Goal: Task Accomplishment & Management: Use online tool/utility

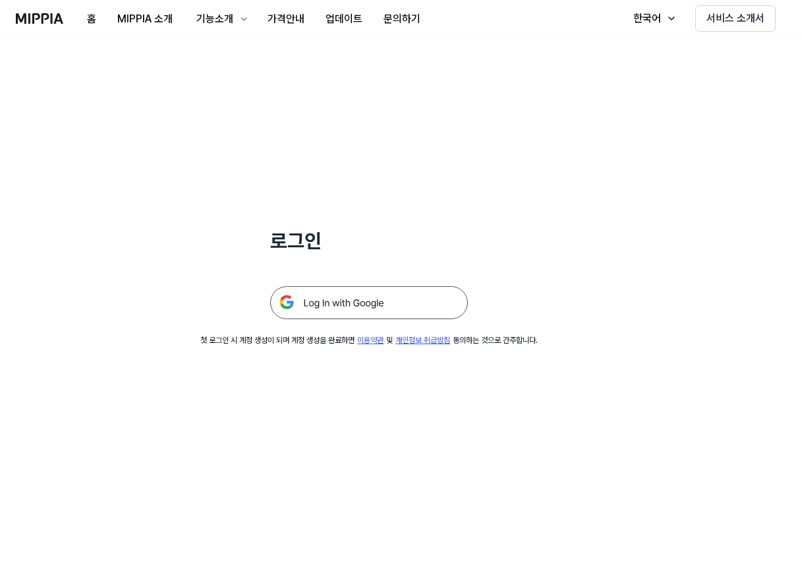
click at [373, 298] on img at bounding box center [369, 302] width 198 height 33
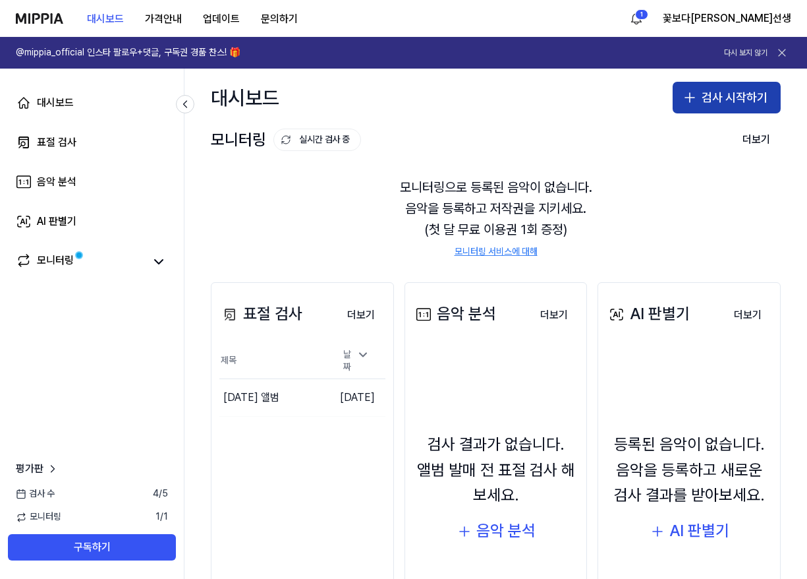
click at [728, 93] on button "검사 시작하기" at bounding box center [727, 98] width 108 height 32
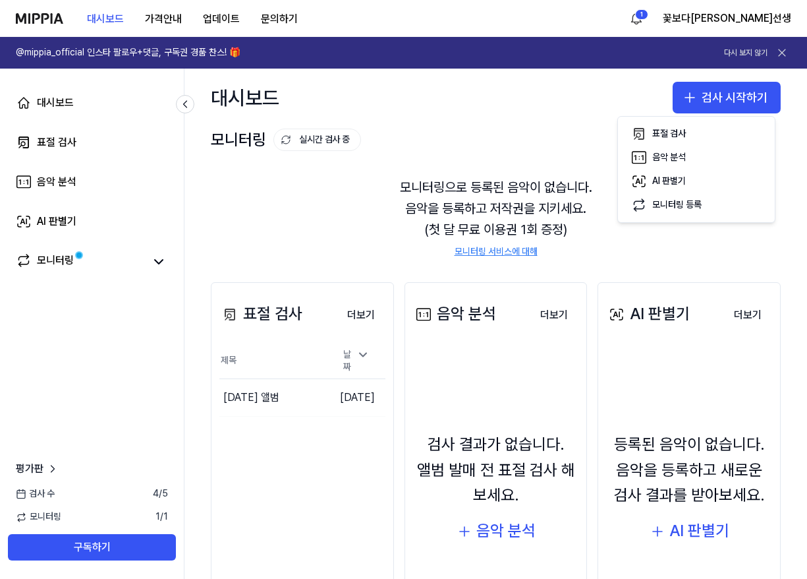
click at [271, 320] on div "표절 검사" at bounding box center [260, 313] width 83 height 25
click at [354, 319] on button "더보기" at bounding box center [361, 315] width 49 height 26
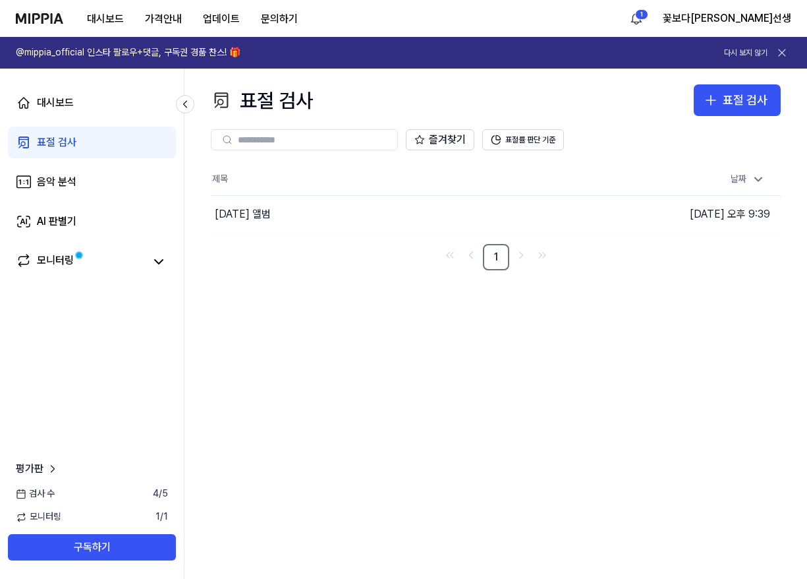
click at [60, 146] on div "표절 검사" at bounding box center [57, 142] width 40 height 16
click at [714, 103] on icon "button" at bounding box center [711, 100] width 16 height 16
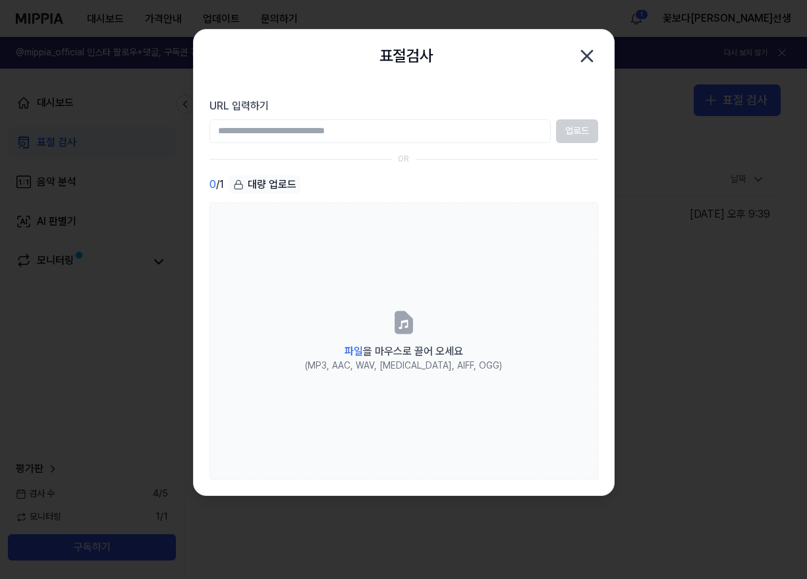
click at [272, 135] on input "URL 입력하기" at bounding box center [380, 131] width 341 height 24
paste input "**********"
type input "**********"
click at [566, 132] on button "업로드" at bounding box center [577, 131] width 42 height 24
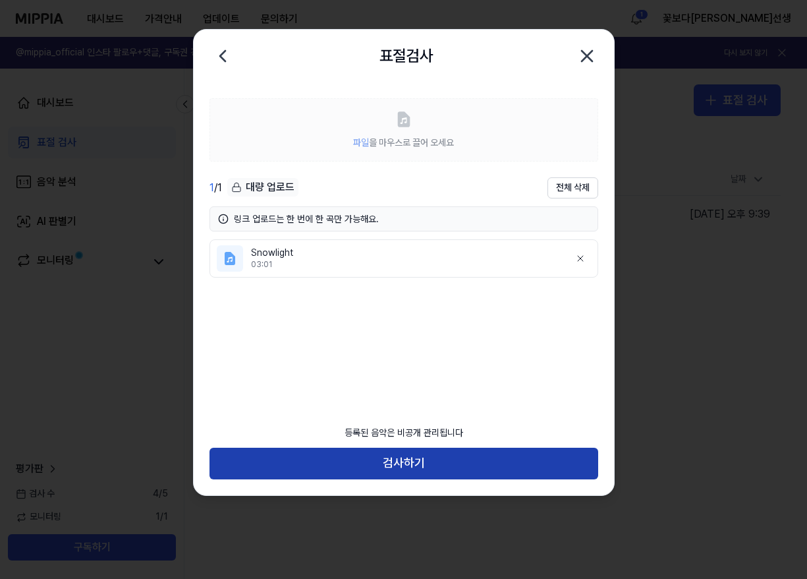
click at [403, 460] on button "검사하기" at bounding box center [404, 463] width 389 height 32
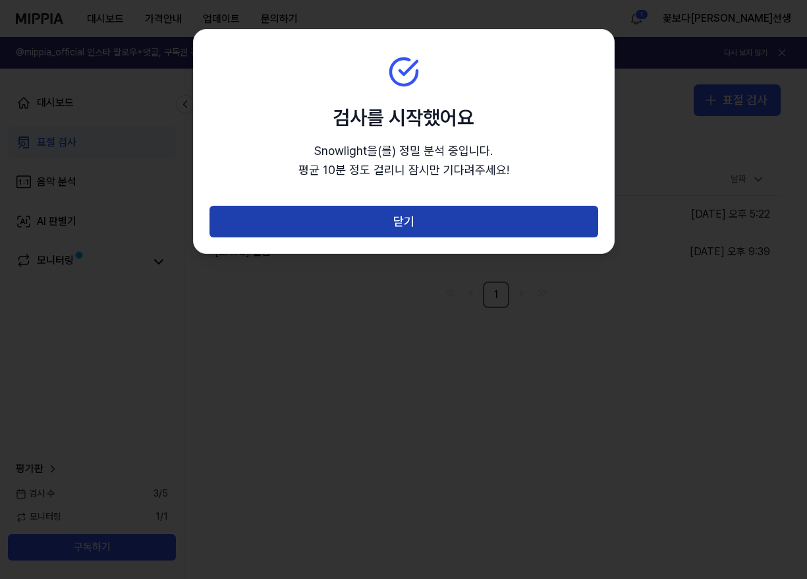
click at [396, 219] on button "닫기" at bounding box center [404, 222] width 389 height 32
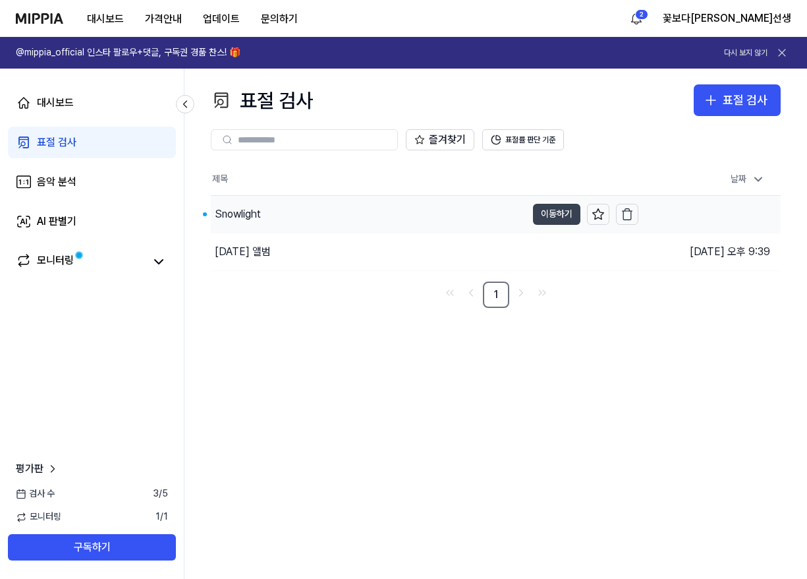
click at [541, 213] on button "이동하기" at bounding box center [556, 214] width 47 height 21
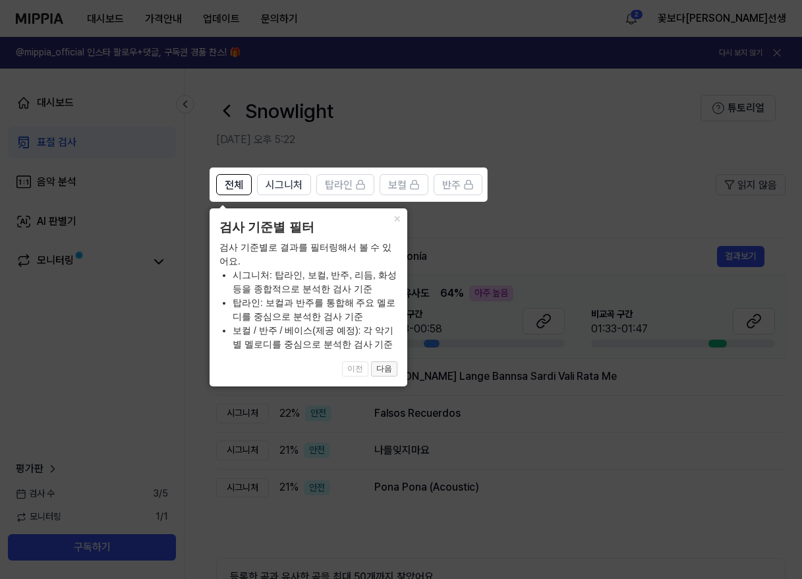
click at [391, 364] on button "다음" at bounding box center [384, 369] width 26 height 16
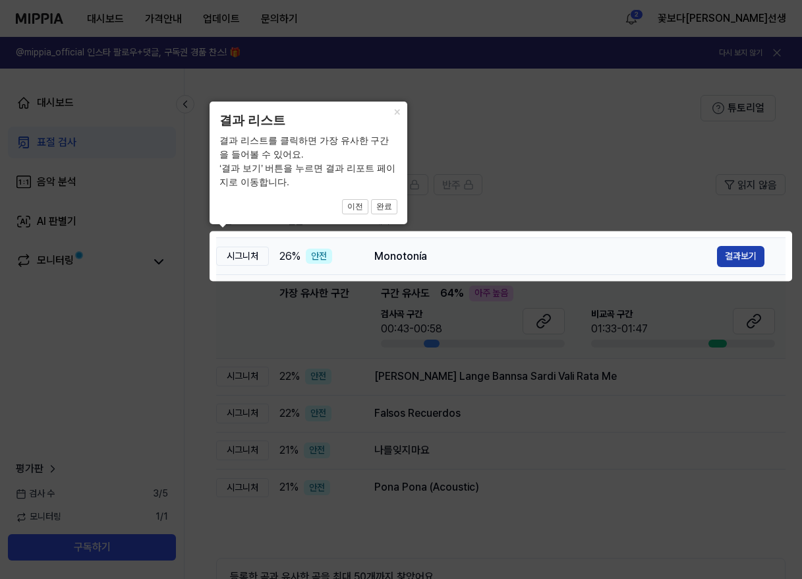
click at [736, 258] on button "결과보기" at bounding box center [740, 256] width 47 height 21
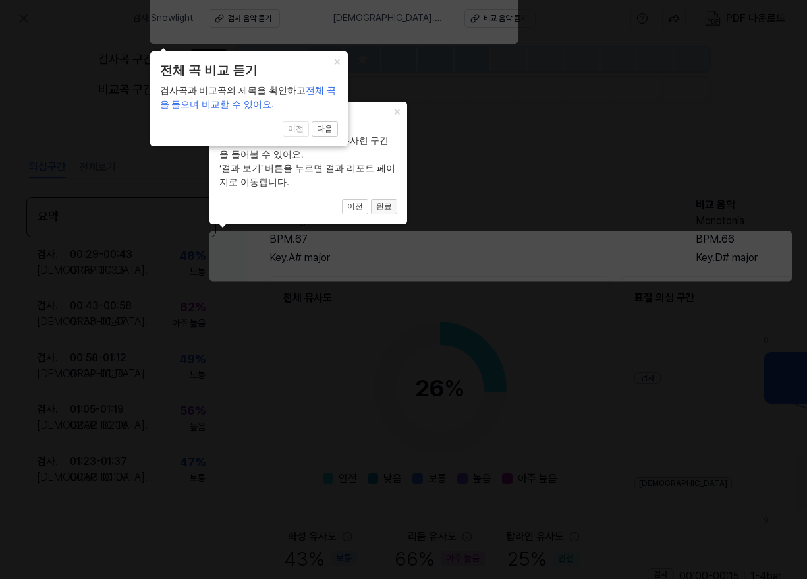
click at [386, 207] on button "완료" at bounding box center [384, 207] width 26 height 16
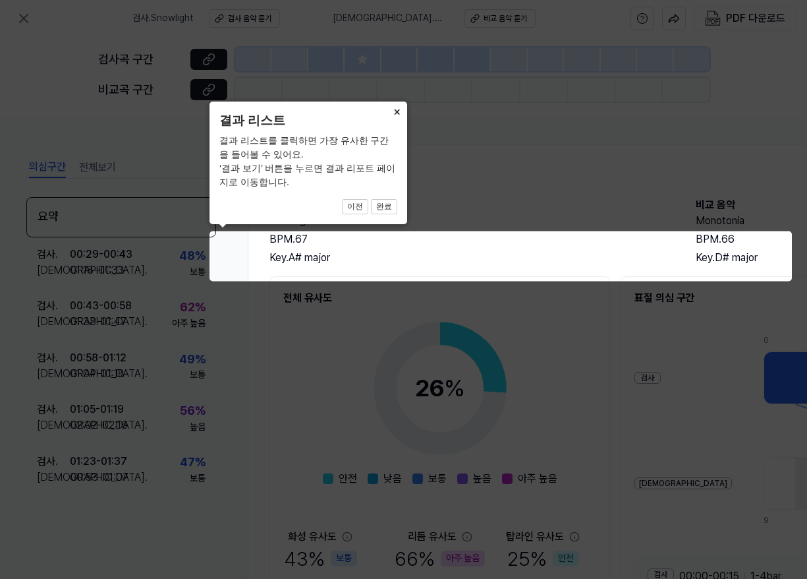
click at [397, 114] on button "×" at bounding box center [396, 110] width 21 height 18
click at [397, 112] on button "×" at bounding box center [396, 110] width 21 height 18
click at [395, 112] on button "×" at bounding box center [396, 110] width 21 height 18
click at [398, 109] on button "×" at bounding box center [396, 110] width 21 height 18
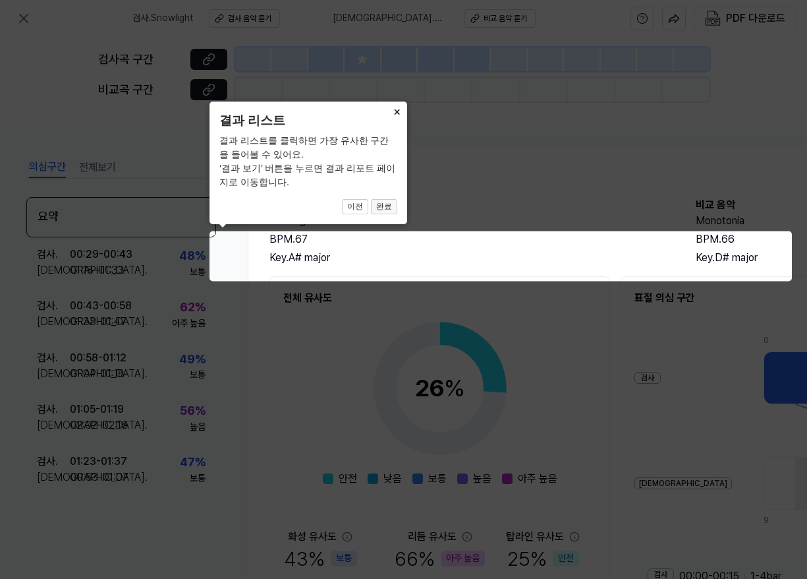
click at [385, 206] on button "완료" at bounding box center [384, 207] width 26 height 16
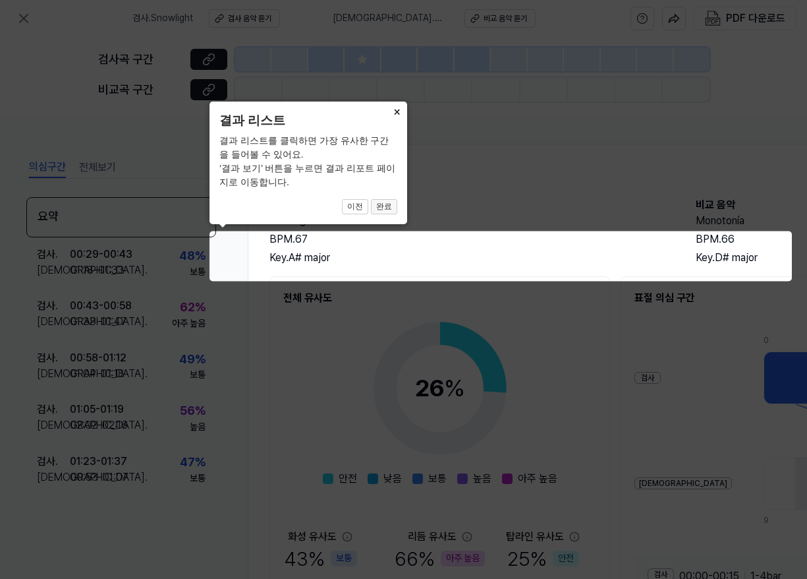
click at [385, 206] on button "완료" at bounding box center [384, 207] width 26 height 16
click at [408, 256] on icon at bounding box center [403, 289] width 807 height 579
click at [535, 216] on icon at bounding box center [403, 289] width 807 height 579
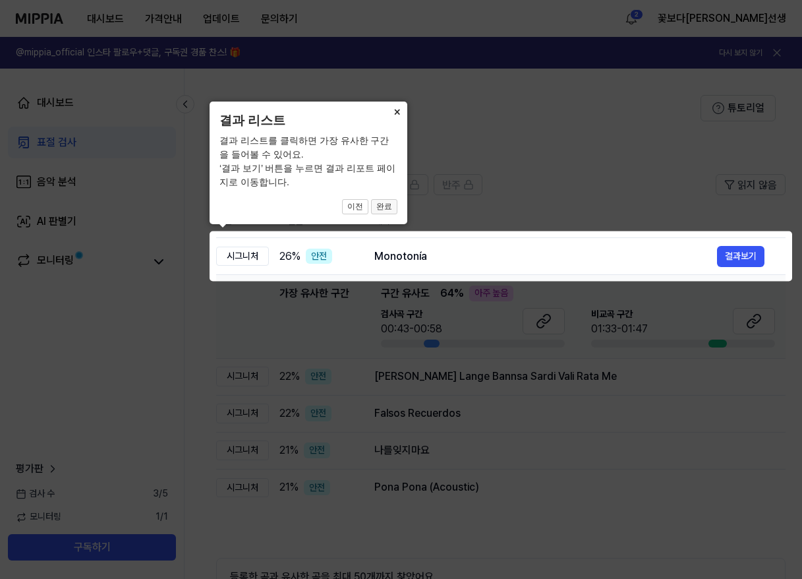
click at [387, 204] on button "완료" at bounding box center [384, 207] width 26 height 16
click at [396, 107] on button "×" at bounding box center [396, 110] width 21 height 18
click at [396, 111] on button "×" at bounding box center [396, 110] width 21 height 18
click at [754, 258] on icon at bounding box center [401, 289] width 802 height 579
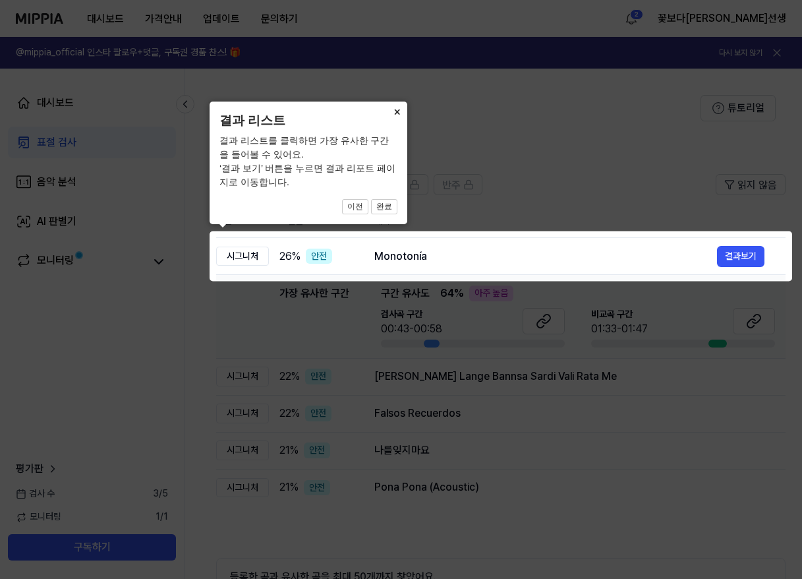
click at [570, 411] on icon at bounding box center [403, 289] width 807 height 579
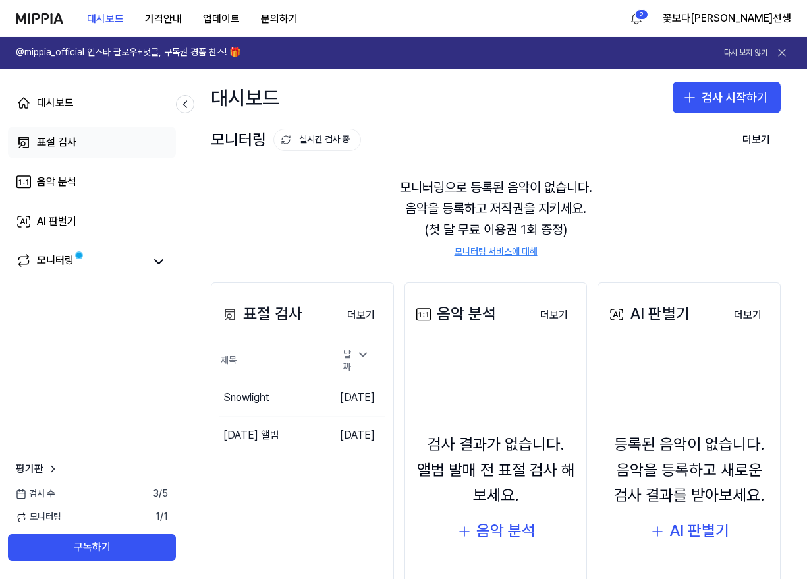
click at [57, 134] on div "표절 검사" at bounding box center [57, 142] width 40 height 16
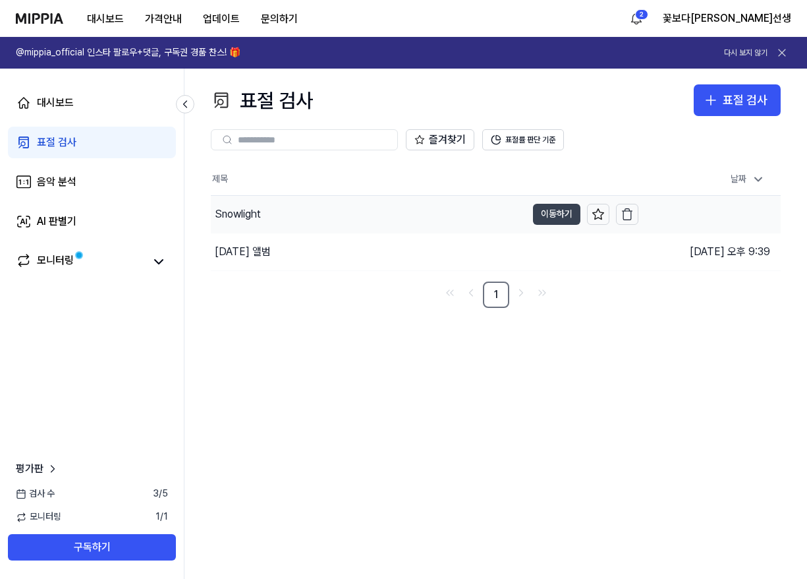
click at [555, 215] on button "이동하기" at bounding box center [556, 214] width 47 height 21
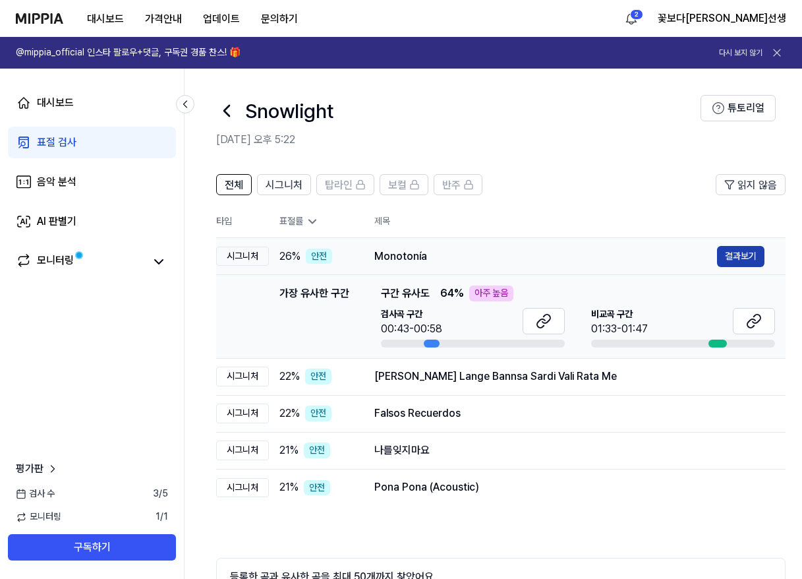
click at [741, 258] on button "결과보기" at bounding box center [740, 256] width 47 height 21
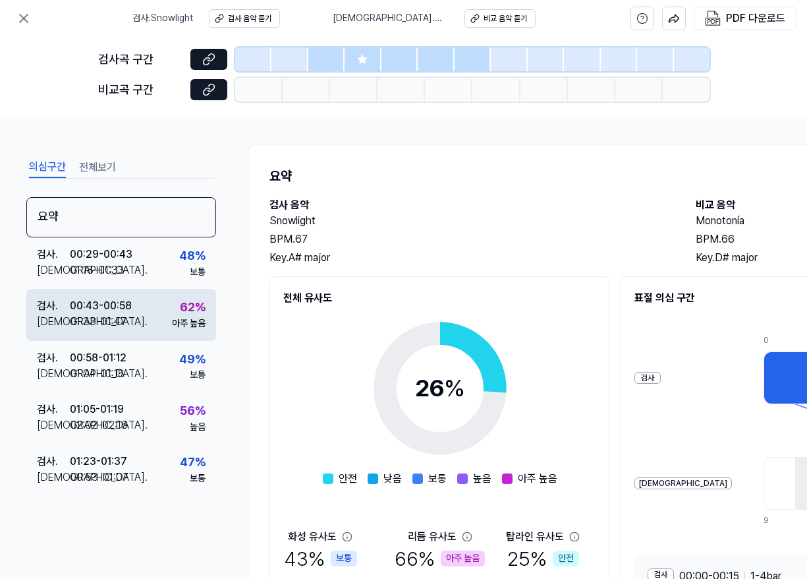
click at [184, 306] on div "62 %" at bounding box center [193, 307] width 26 height 19
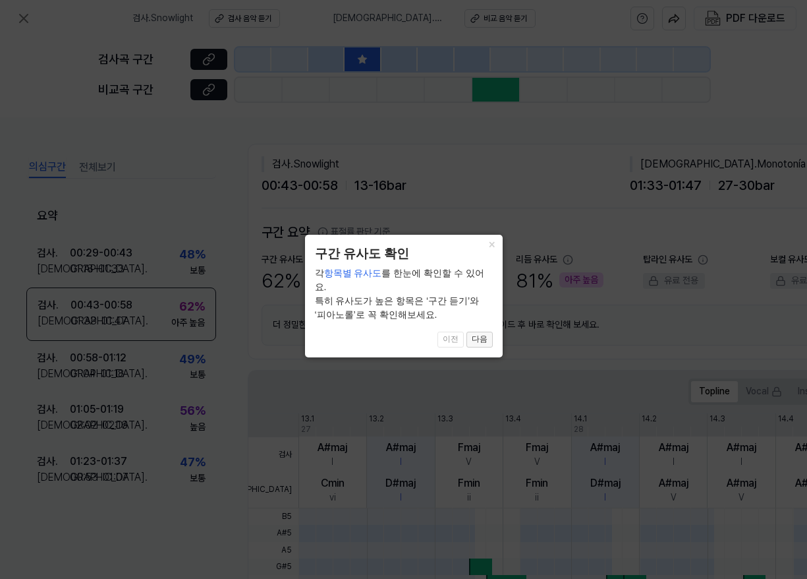
click at [480, 331] on button "다음" at bounding box center [480, 339] width 26 height 16
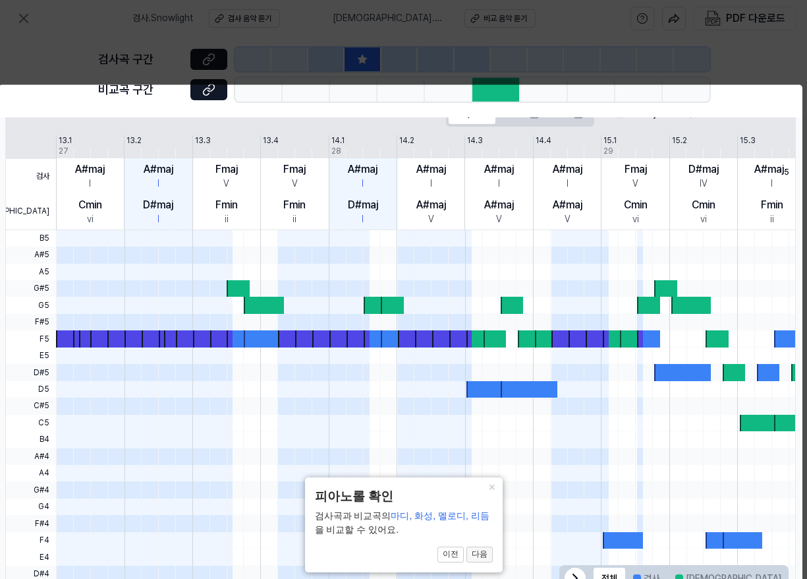
click at [478, 554] on button "다음" at bounding box center [480, 554] width 26 height 16
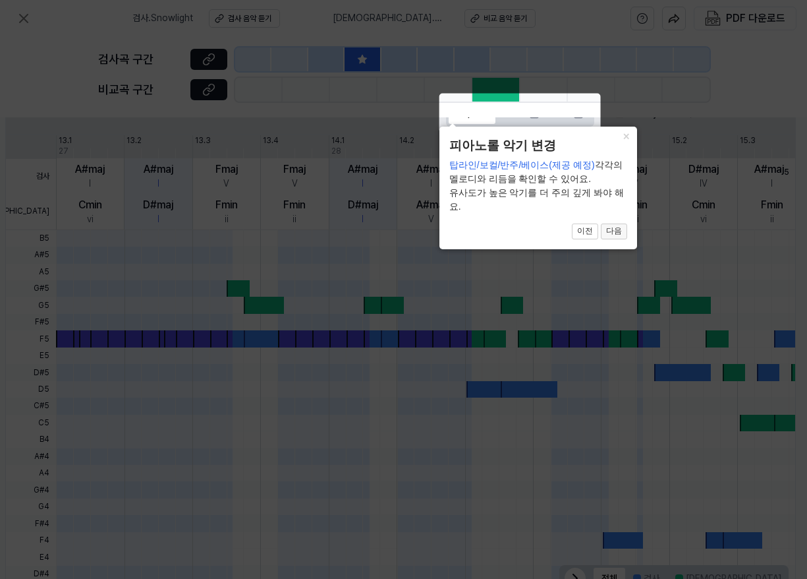
click at [610, 229] on button "다음" at bounding box center [614, 231] width 26 height 16
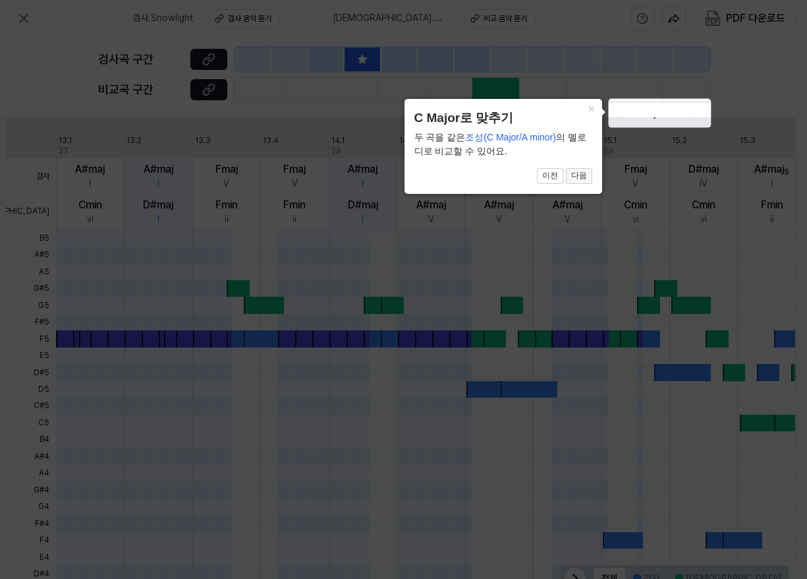
click at [585, 177] on button "다음" at bounding box center [579, 176] width 26 height 16
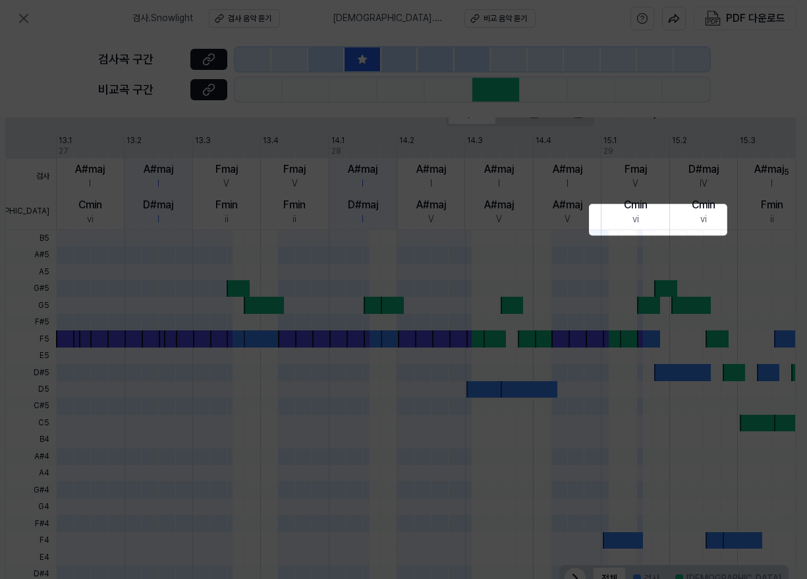
scroll to position [331, 263]
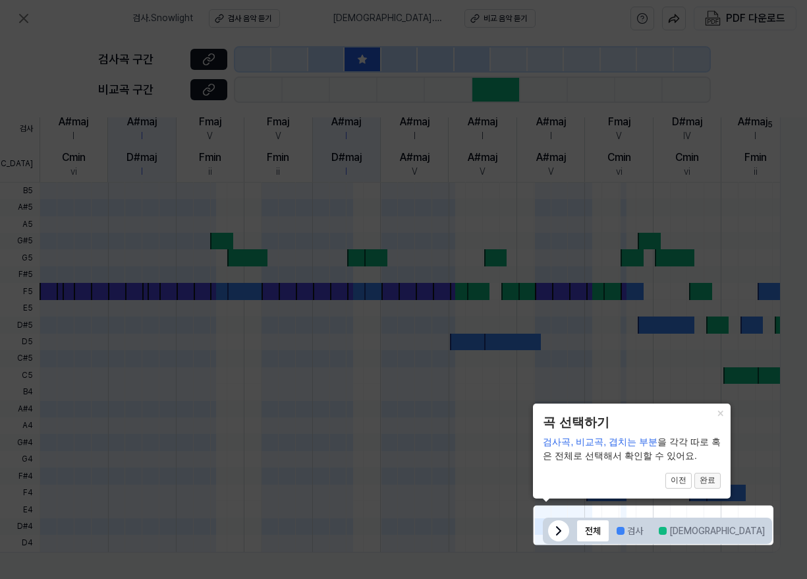
click at [712, 485] on button "완료" at bounding box center [708, 480] width 26 height 16
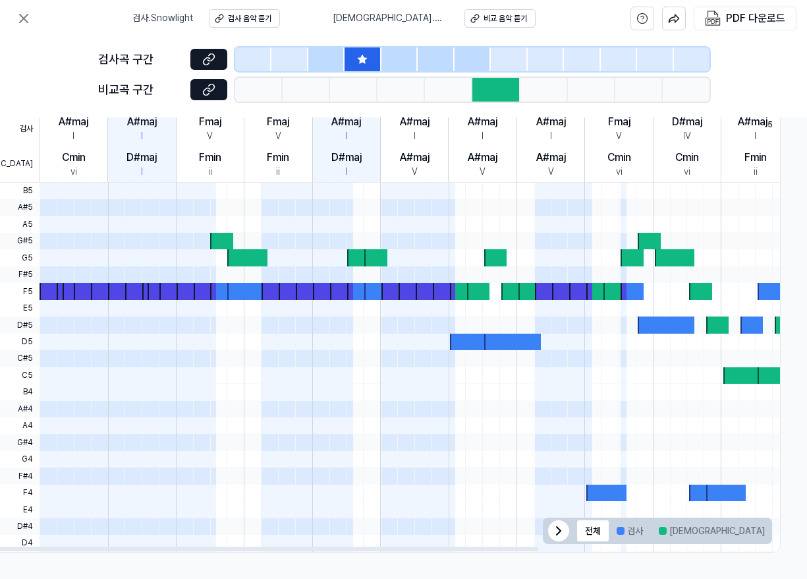
click at [557, 526] on icon at bounding box center [559, 530] width 4 height 8
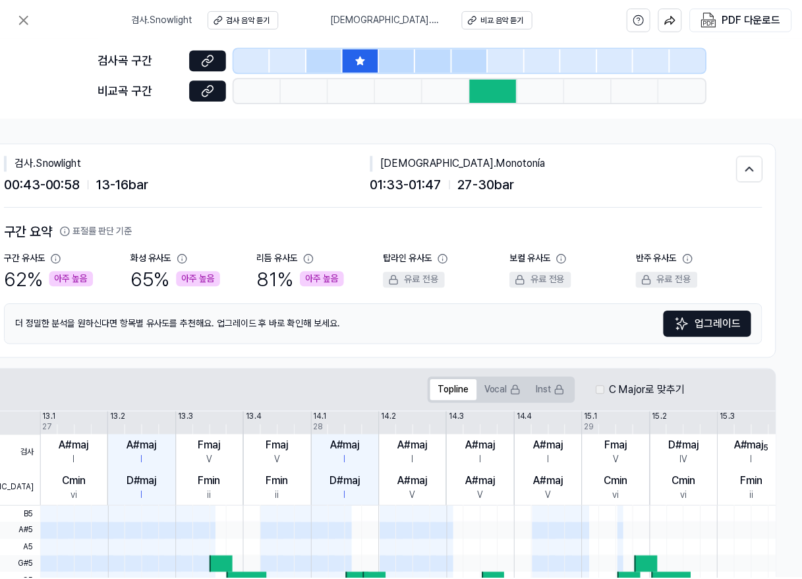
scroll to position [0, 263]
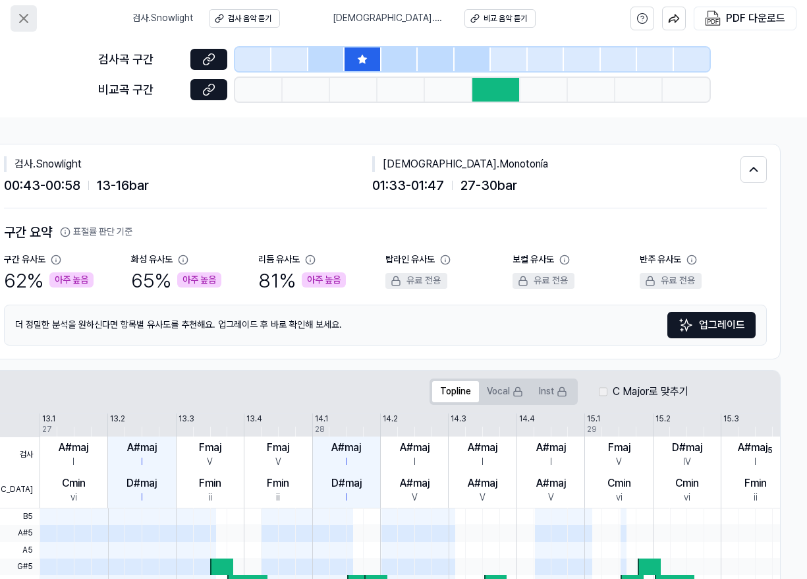
click at [27, 24] on icon at bounding box center [24, 19] width 16 height 16
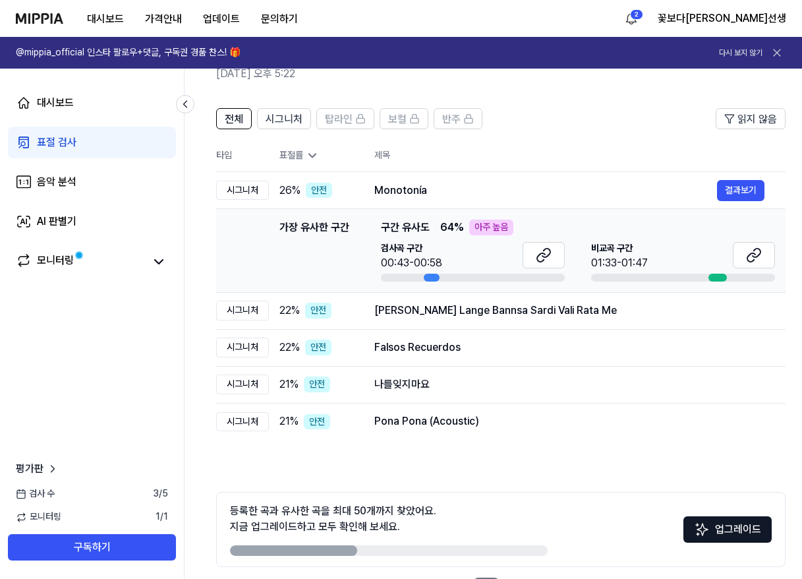
scroll to position [117, 0]
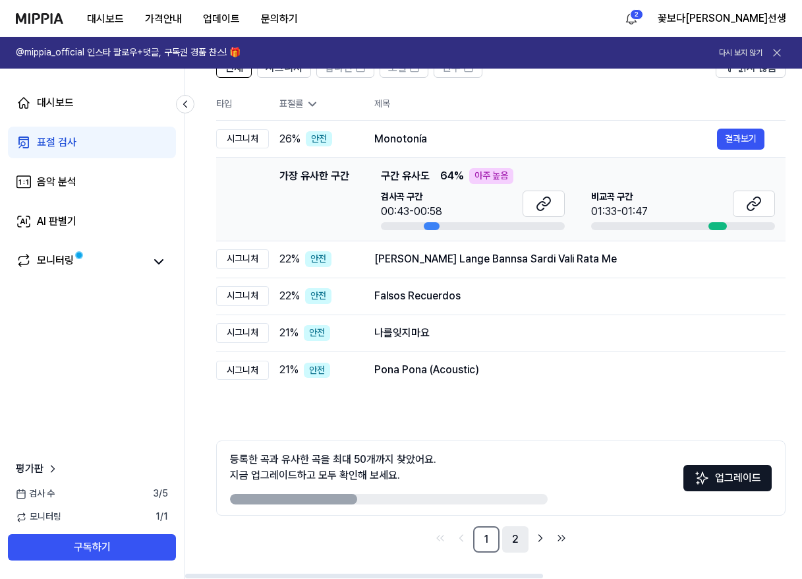
click at [512, 541] on link "2" at bounding box center [515, 539] width 26 height 26
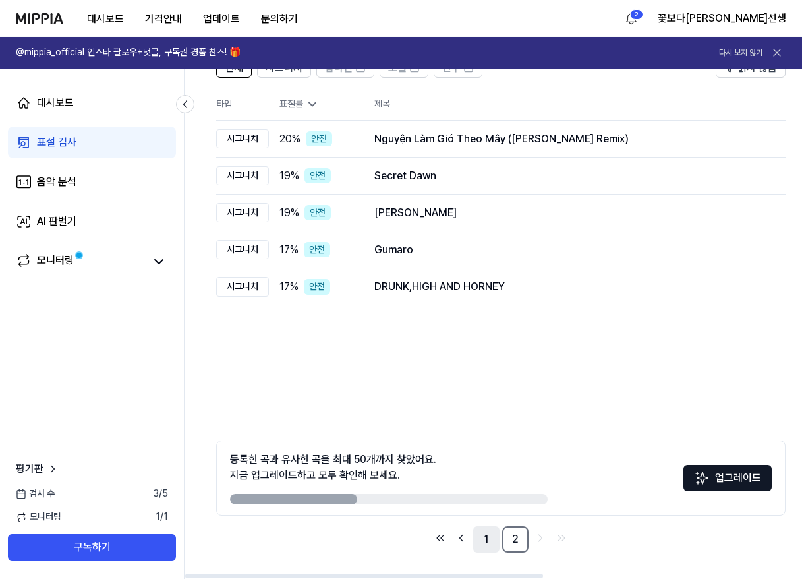
click at [494, 541] on link "1" at bounding box center [486, 539] width 26 height 26
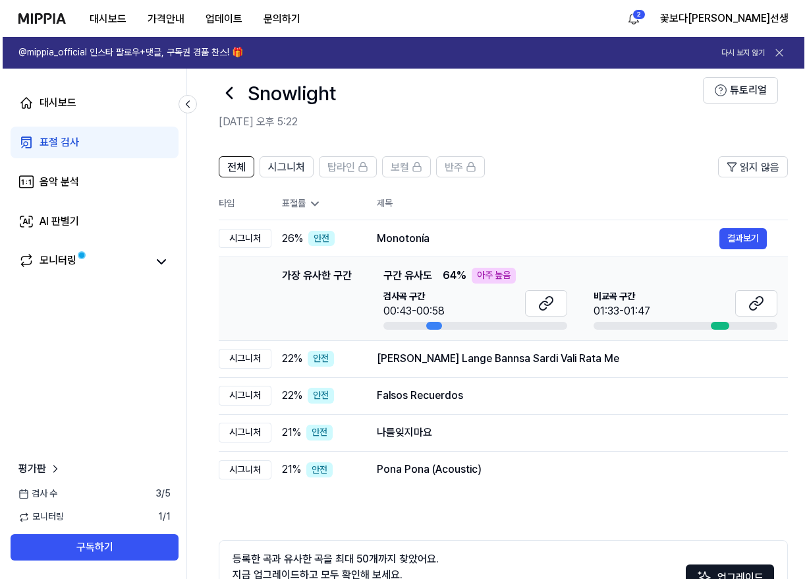
scroll to position [0, 0]
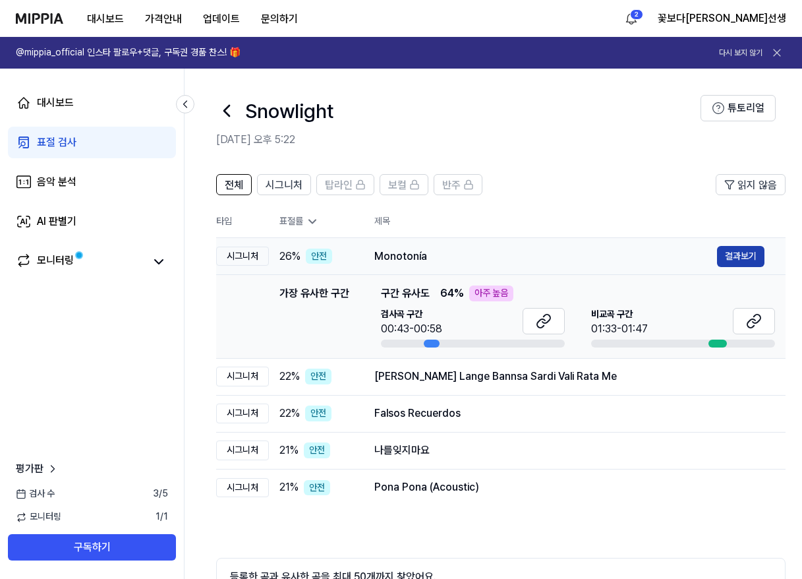
click at [731, 254] on button "결과보기" at bounding box center [740, 256] width 47 height 21
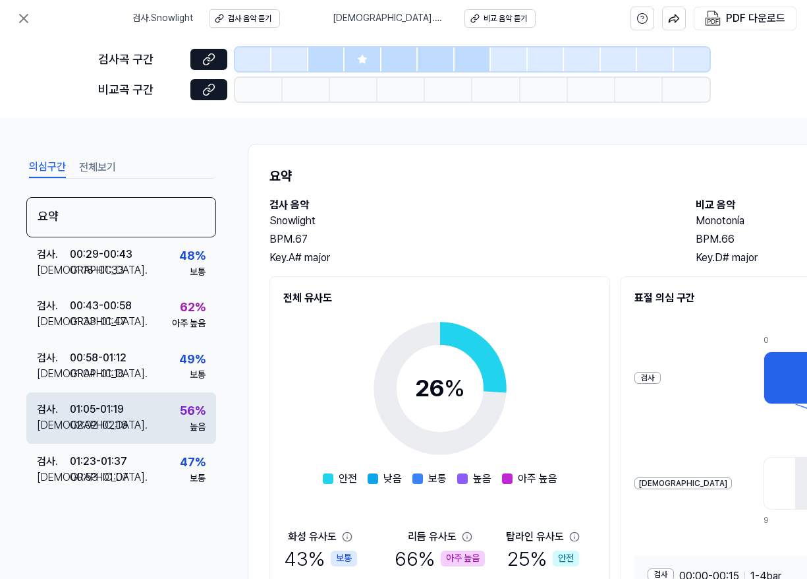
click at [85, 412] on div "01:05 - 01:19" at bounding box center [97, 409] width 54 height 16
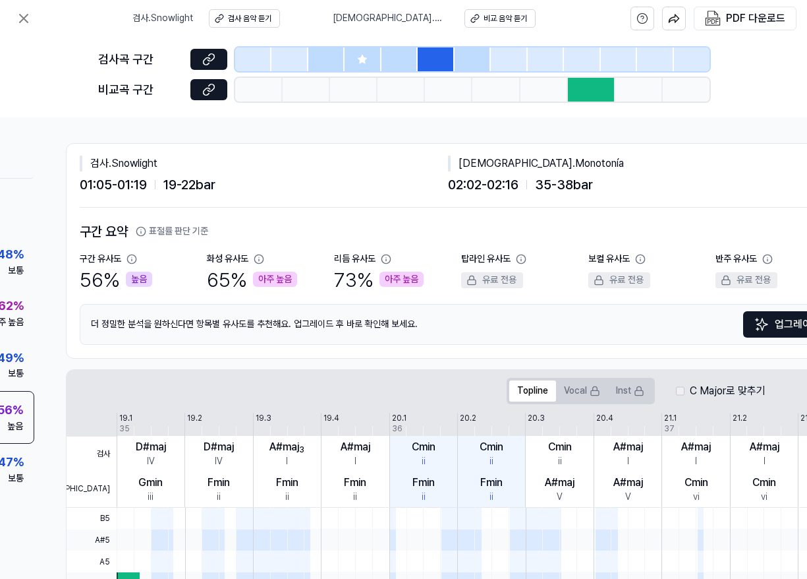
scroll to position [0, 182]
